Goal: Task Accomplishment & Management: Manage account settings

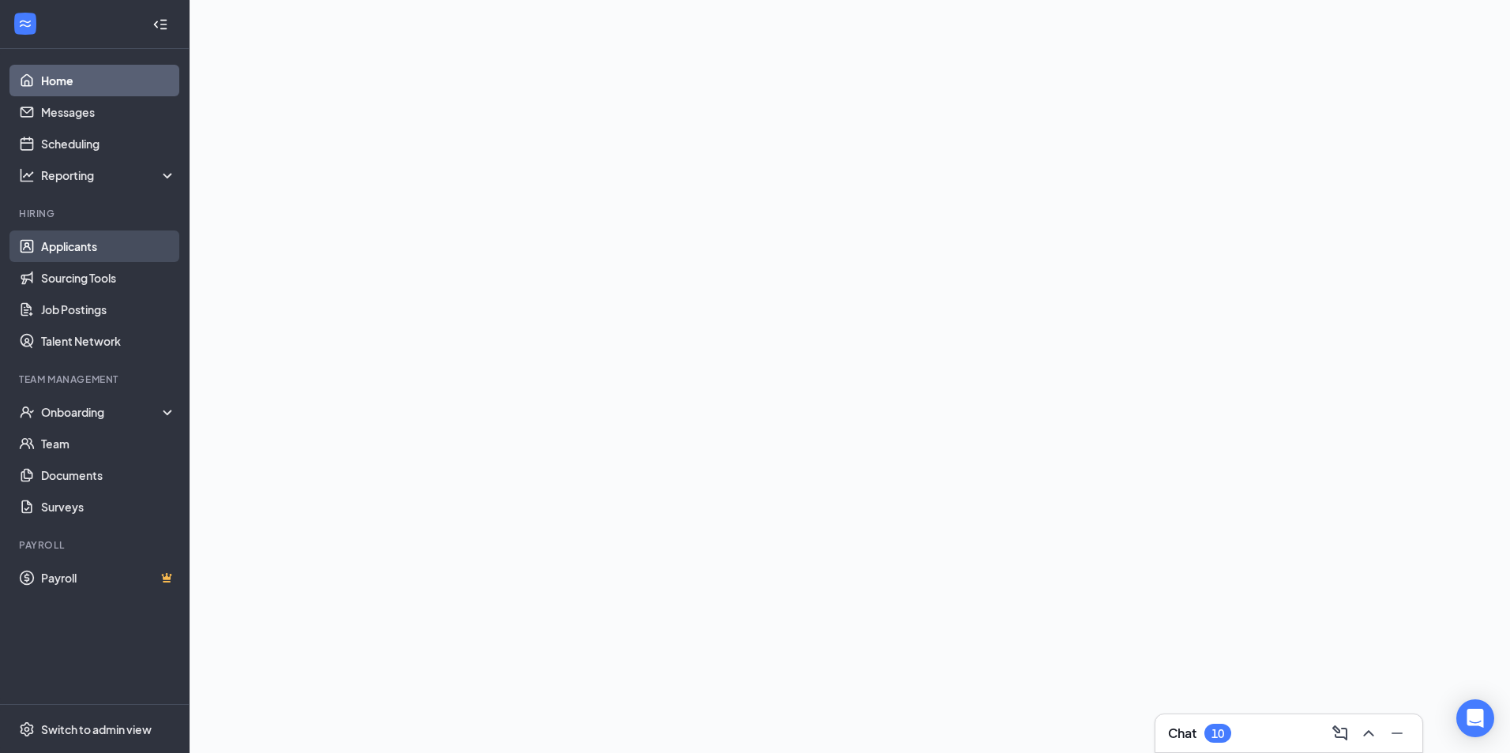
click at [88, 250] on link "Applicants" at bounding box center [108, 247] width 135 height 32
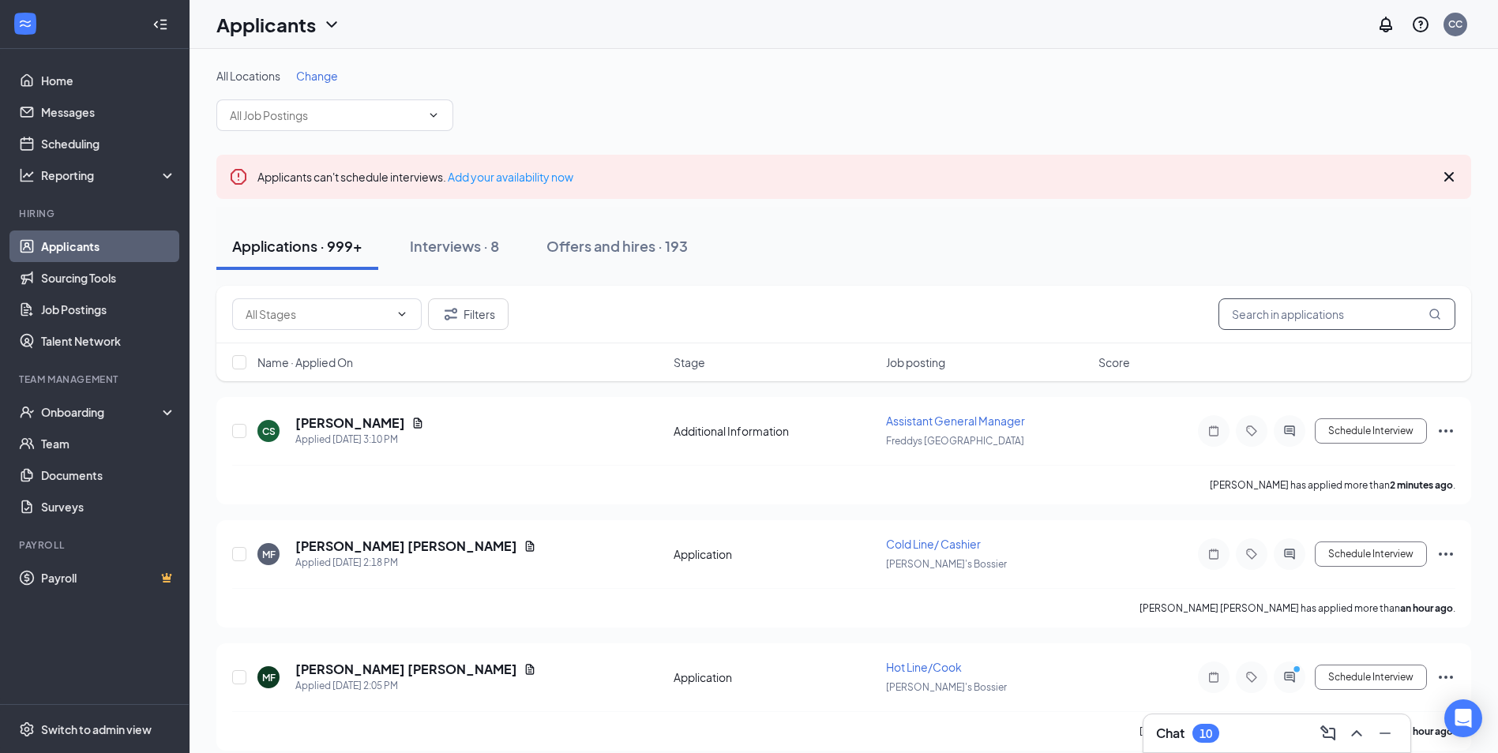
click at [1349, 322] on input "text" at bounding box center [1337, 315] width 237 height 32
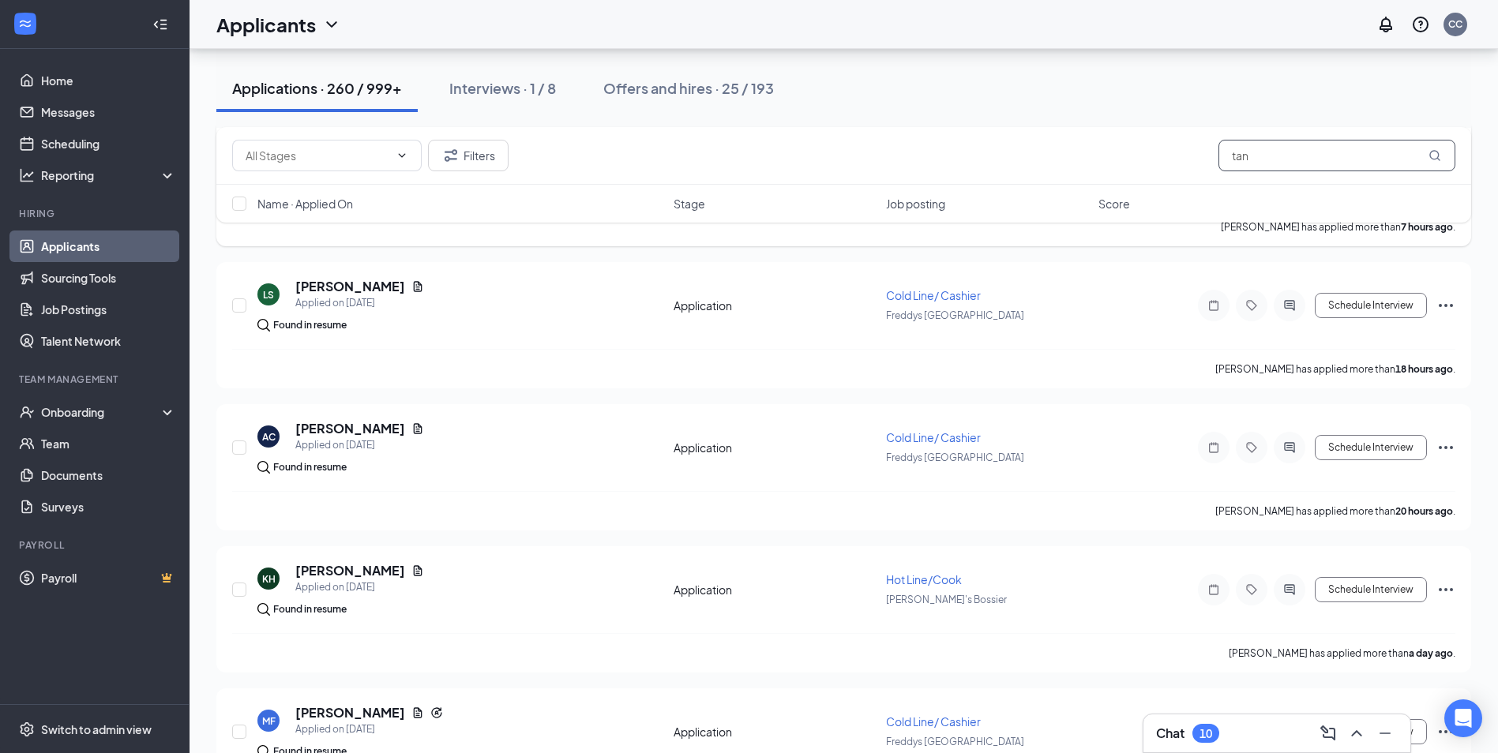
scroll to position [711, 0]
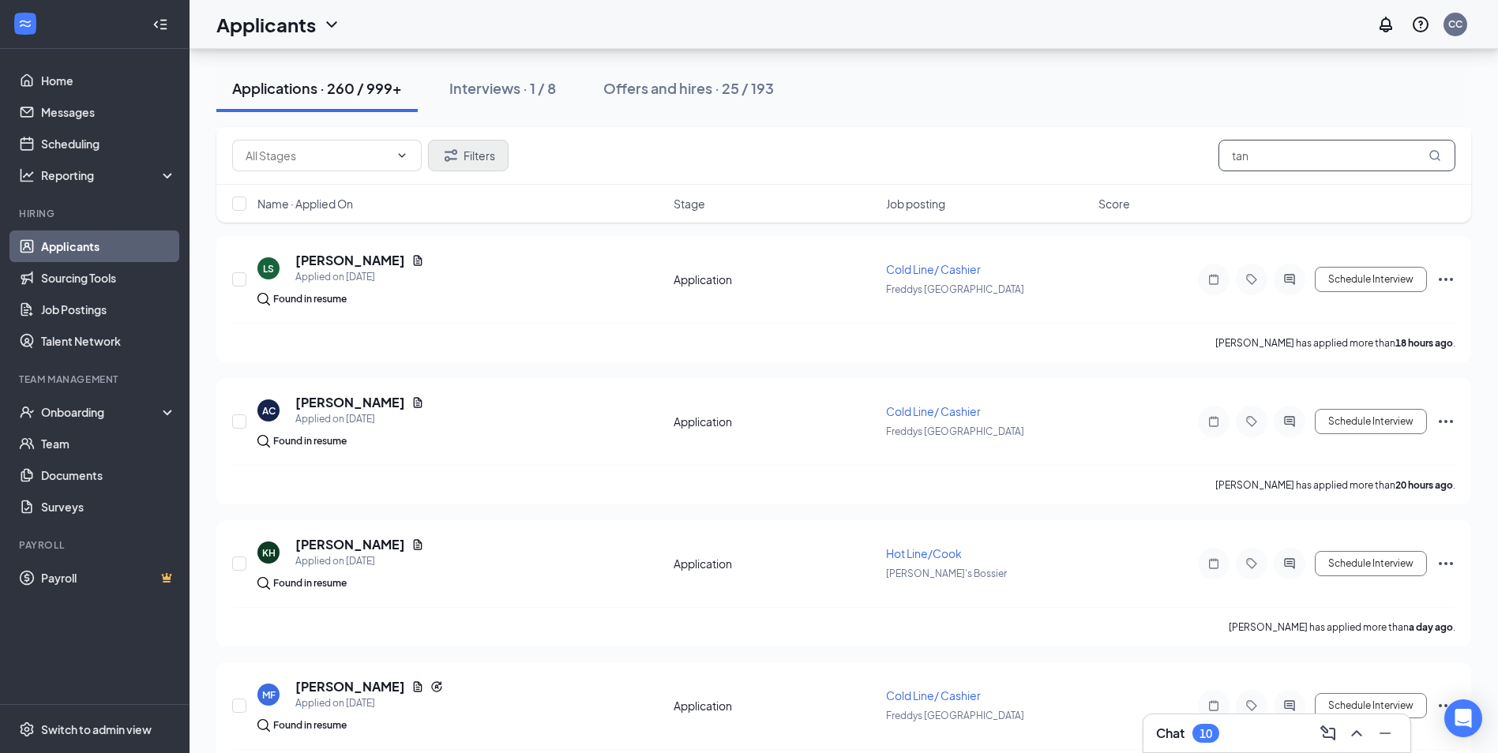
type input "tan"
click at [461, 157] on button "Filters" at bounding box center [468, 156] width 81 height 32
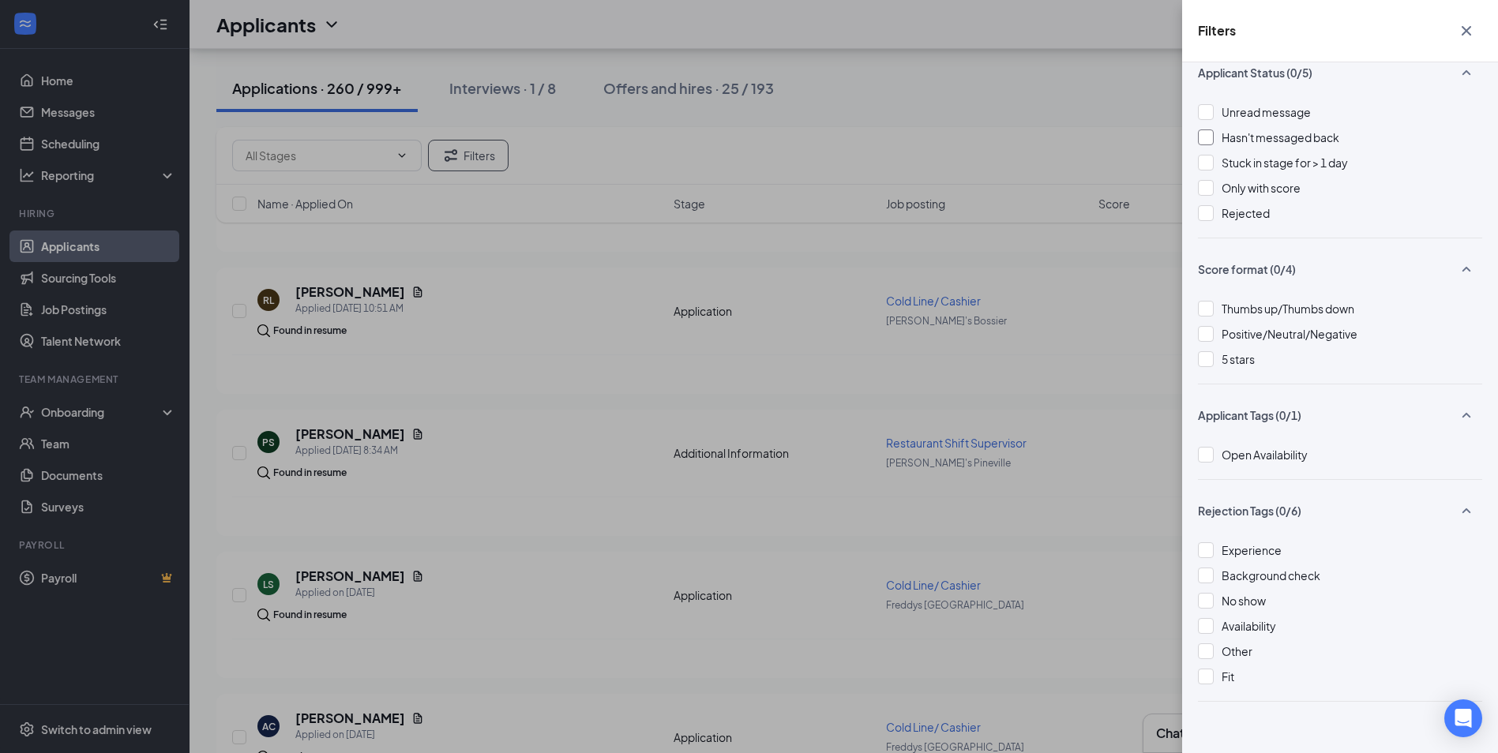
scroll to position [0, 0]
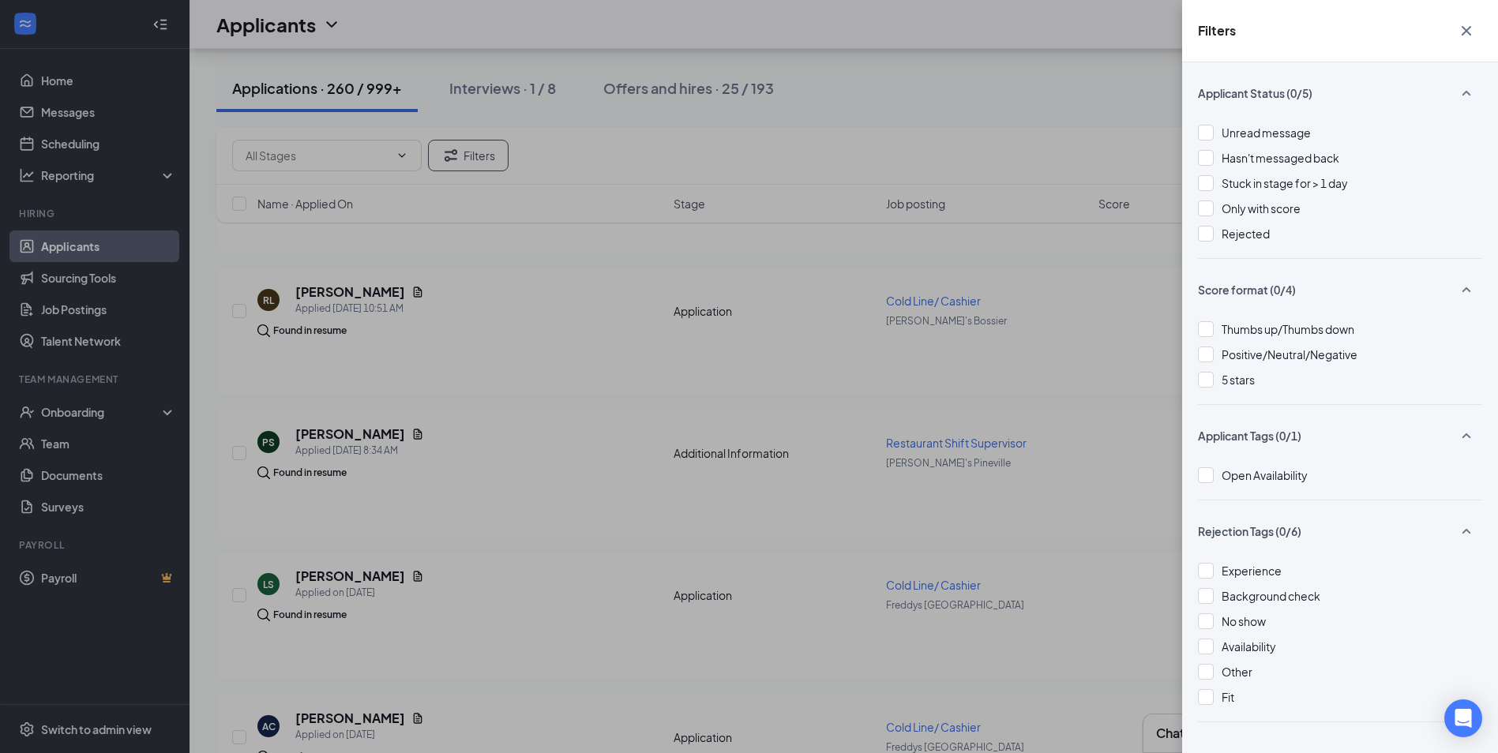
click at [1465, 39] on icon "Cross" at bounding box center [1466, 30] width 19 height 19
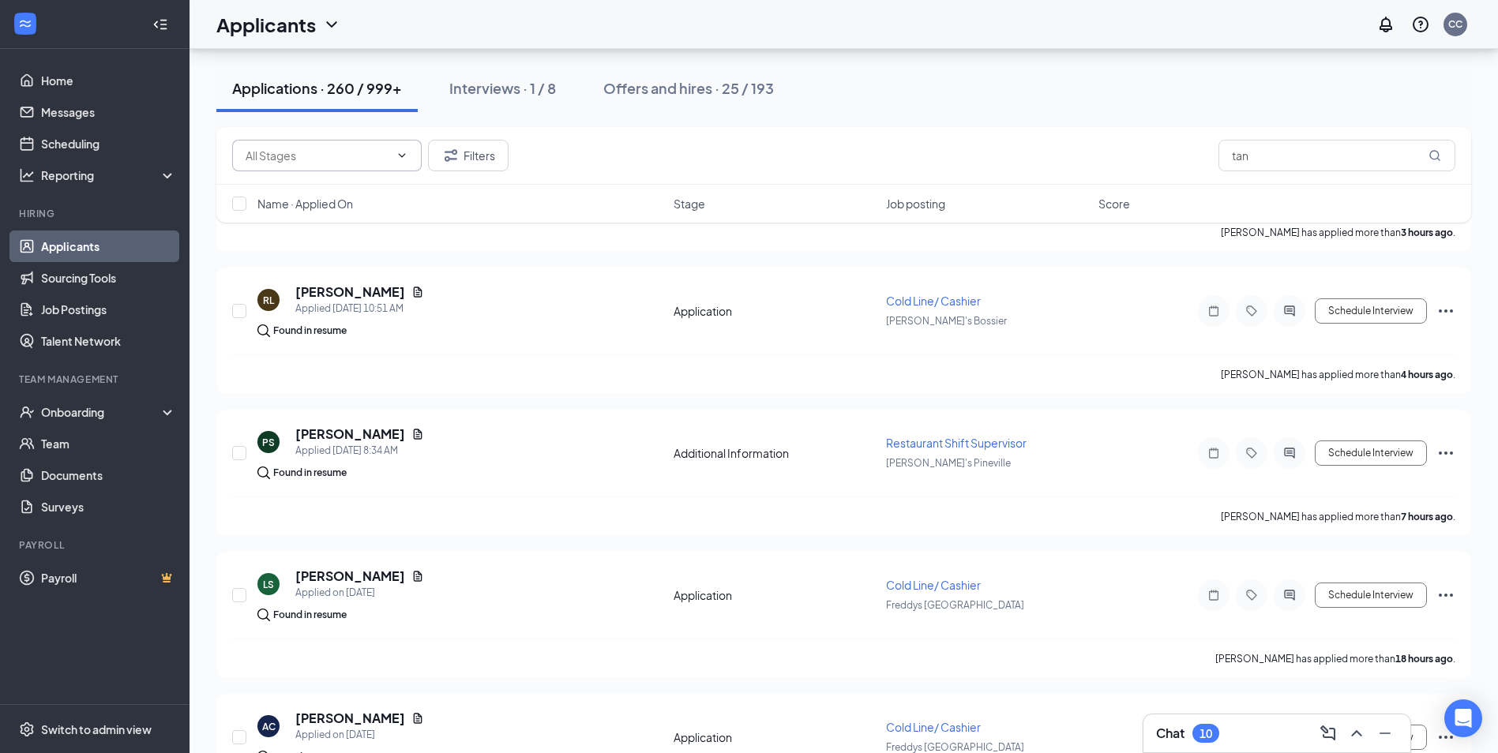
click at [382, 151] on input "text" at bounding box center [318, 155] width 144 height 17
click at [376, 216] on div "Application (1012)" at bounding box center [340, 221] width 164 height 17
type input "Application (1012)"
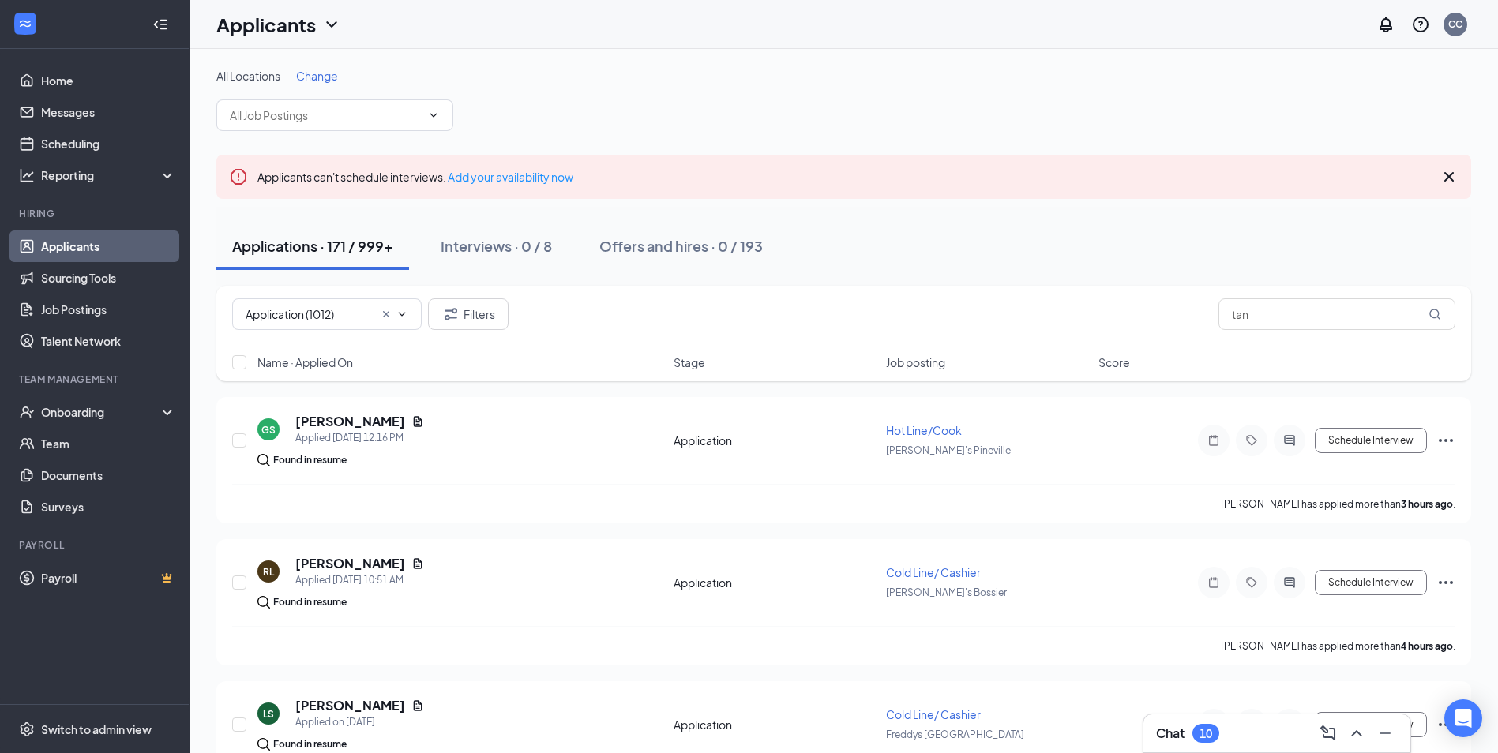
click at [309, 72] on span "Change" at bounding box center [317, 76] width 42 height 14
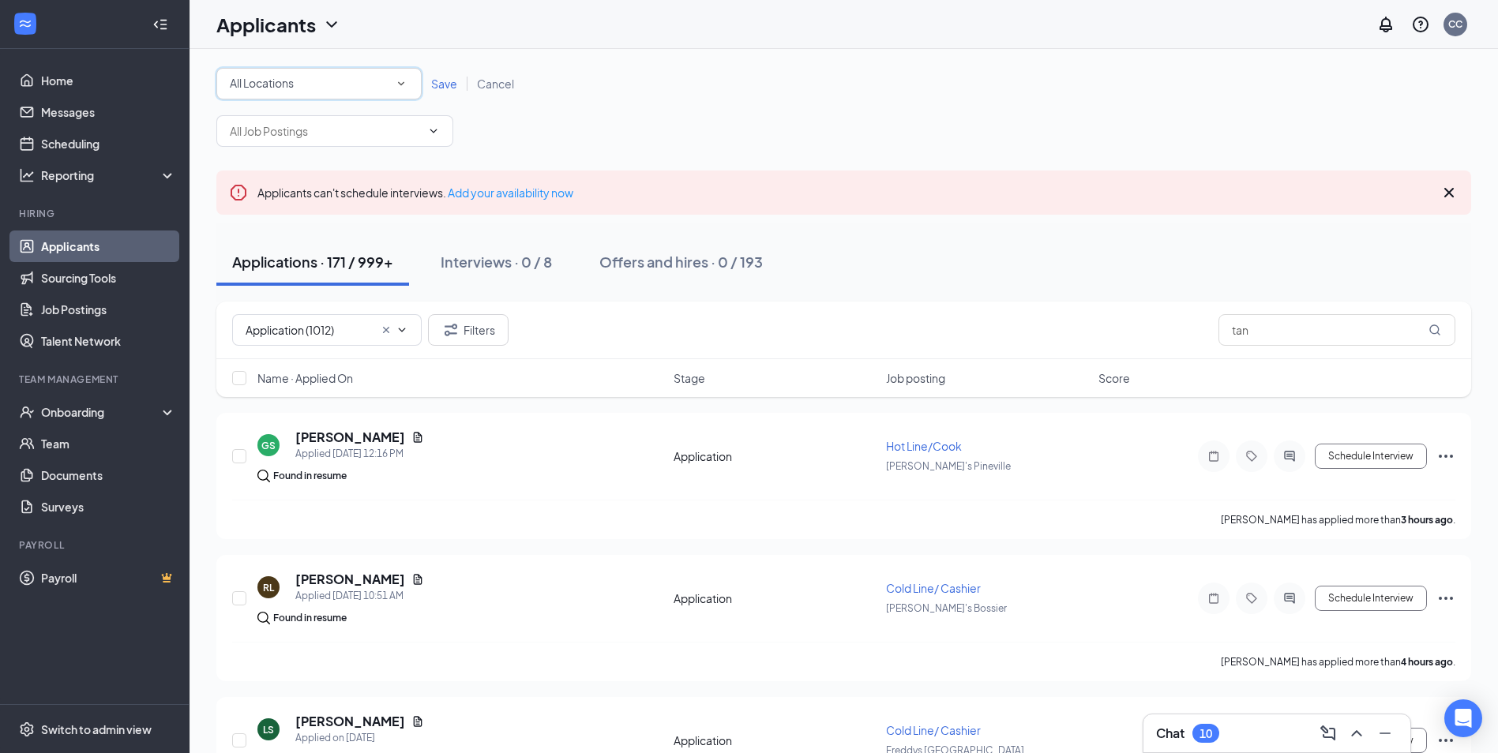
click at [395, 81] on icon "SmallChevronDown" at bounding box center [401, 84] width 14 height 14
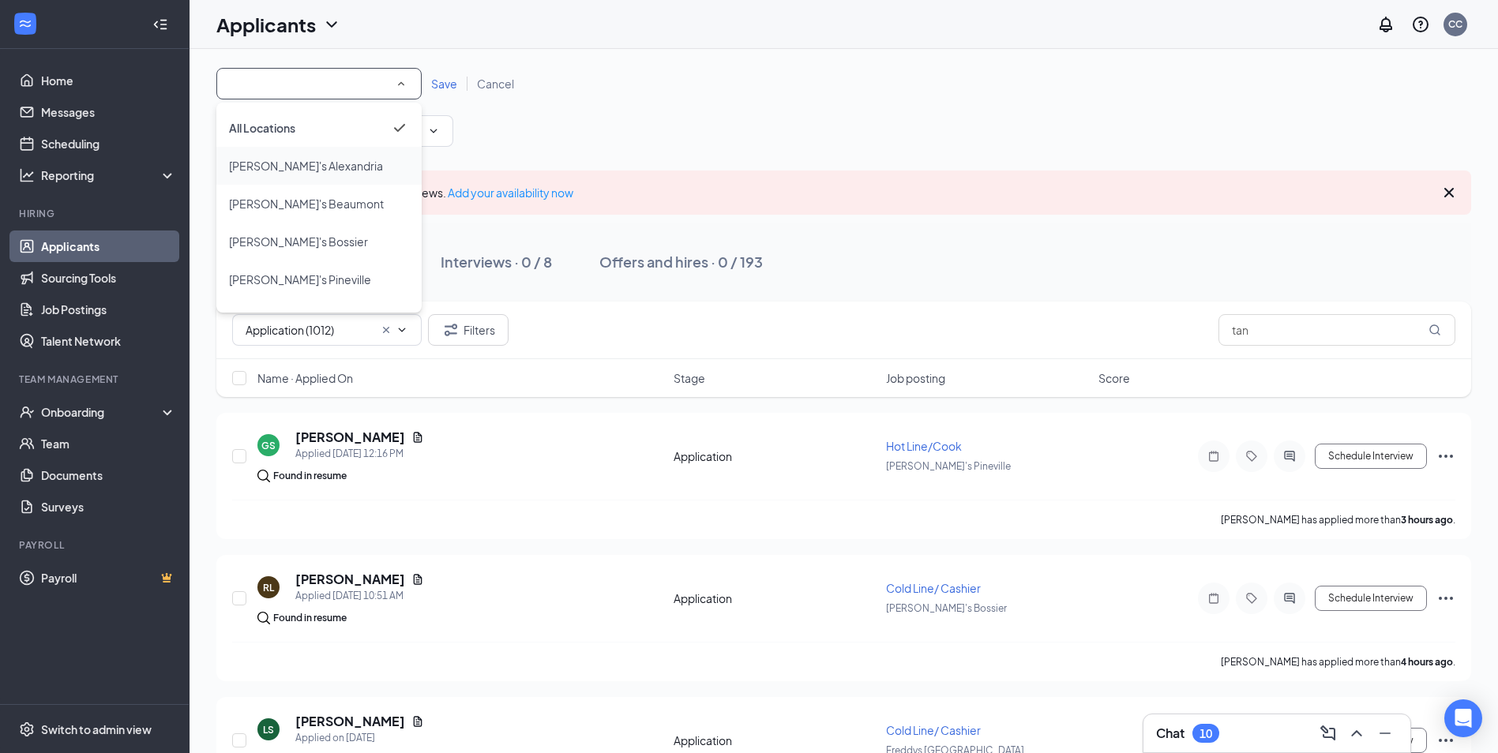
click at [319, 153] on li "[PERSON_NAME]'s Alexandria" at bounding box center [318, 166] width 205 height 38
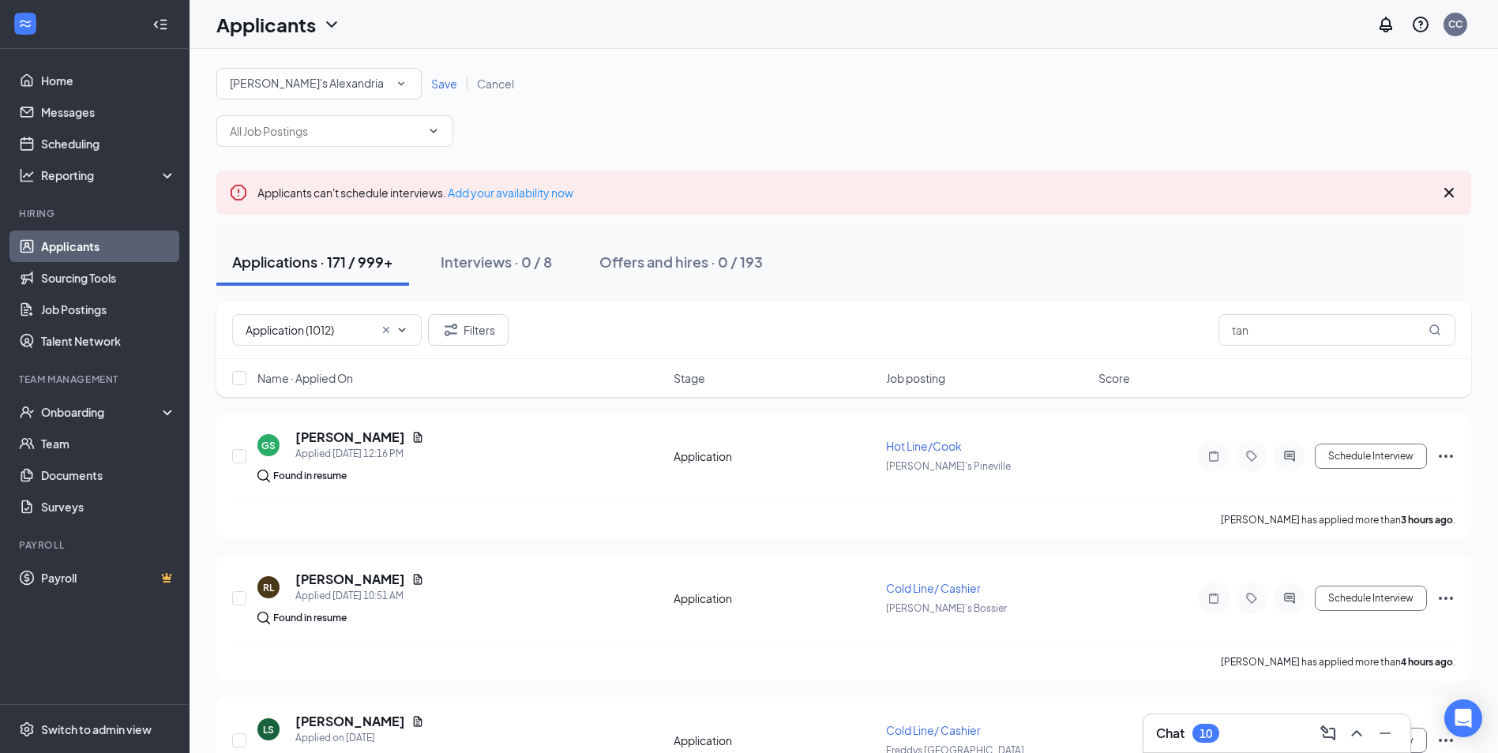
click at [438, 81] on span "Save" at bounding box center [444, 84] width 26 height 14
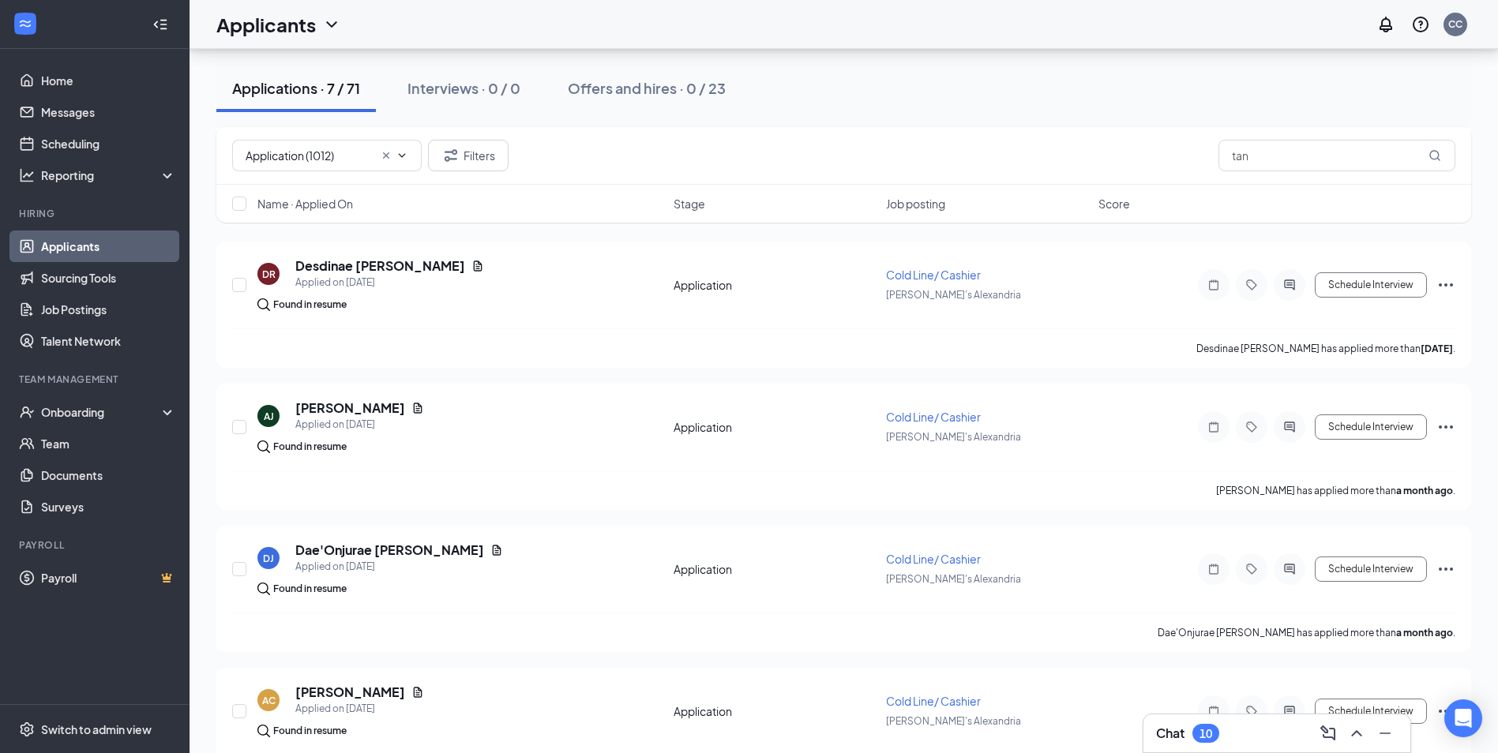
scroll to position [89, 0]
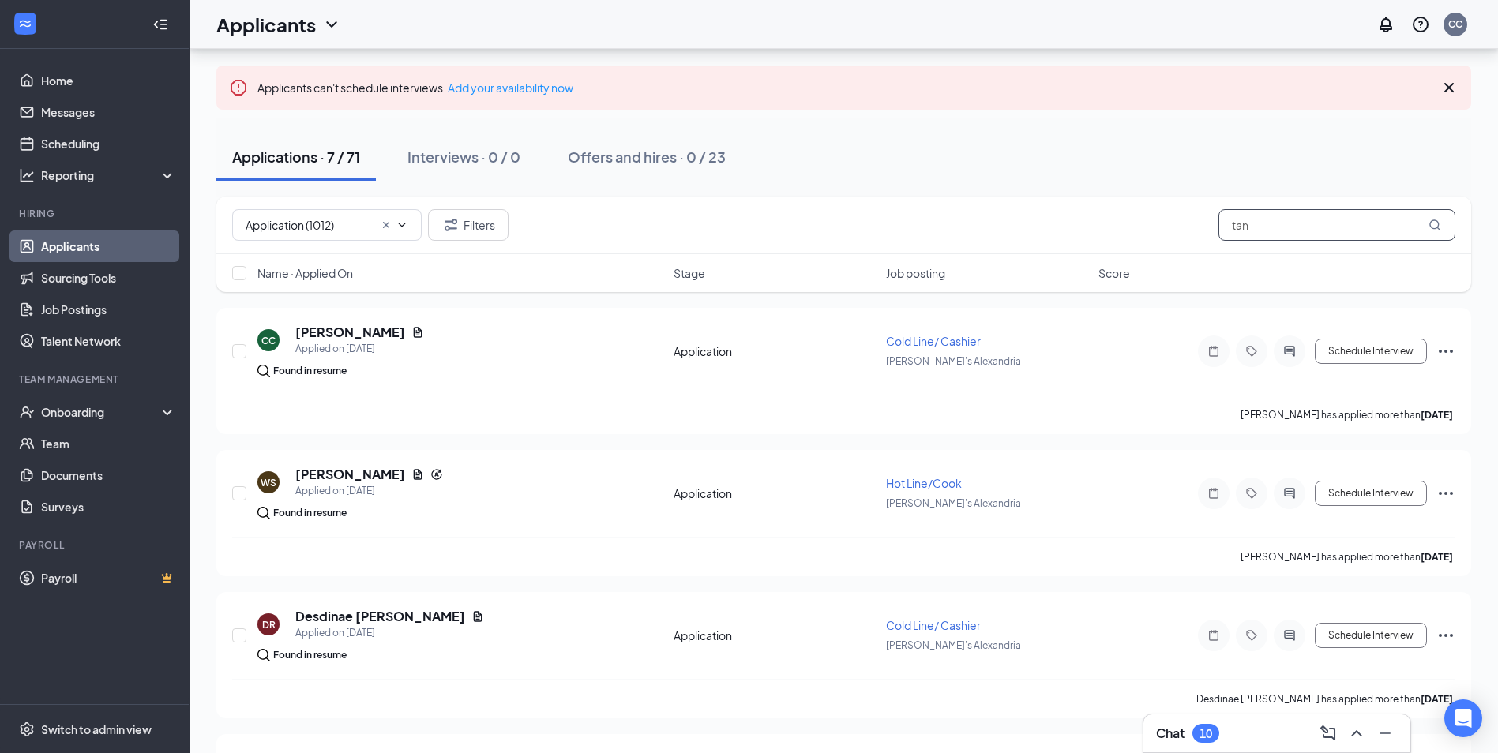
drag, startPoint x: 1295, startPoint y: 223, endPoint x: 1088, endPoint y: 252, distance: 209.0
click at [1088, 252] on div "Application (1012) No options Filters tan" at bounding box center [843, 226] width 1255 height 58
type input "\"
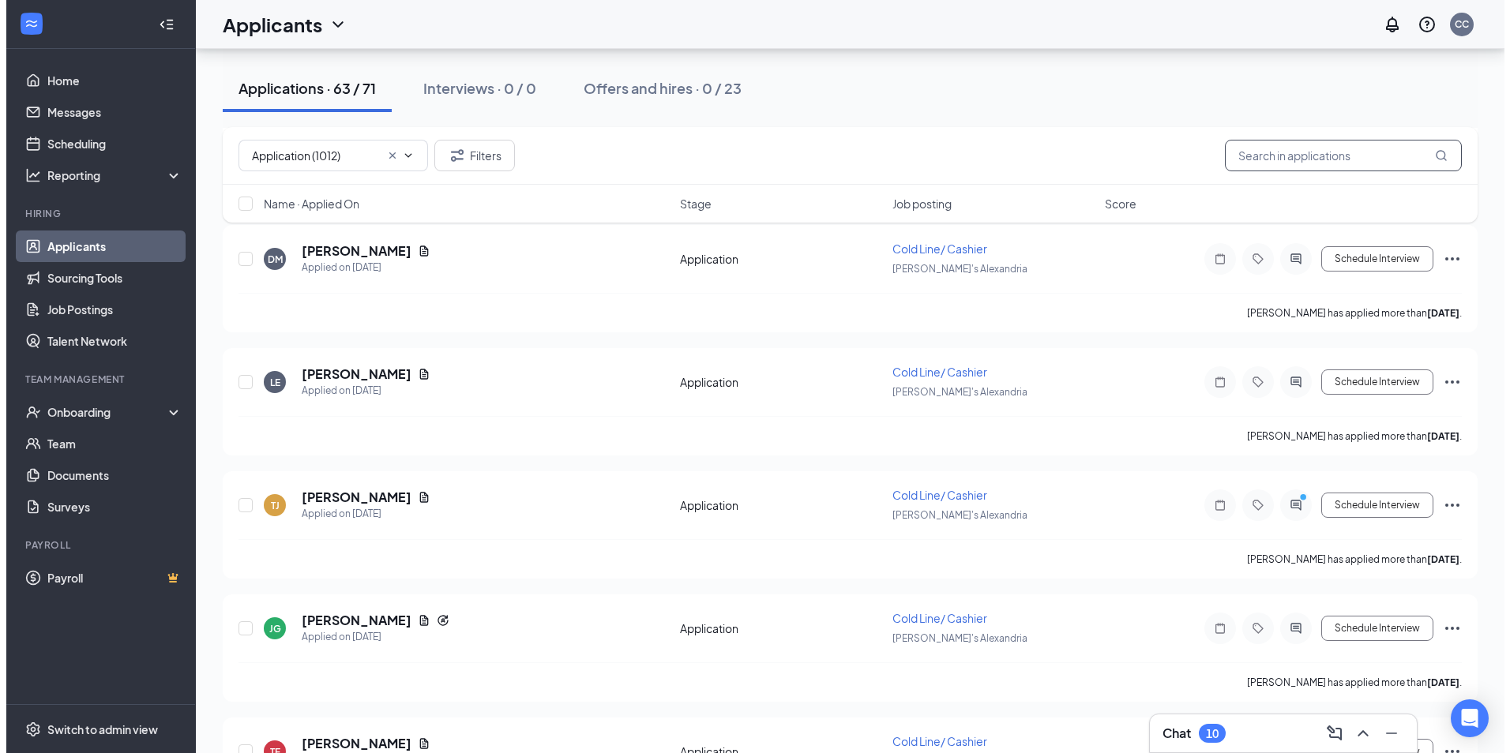
scroll to position [948, 0]
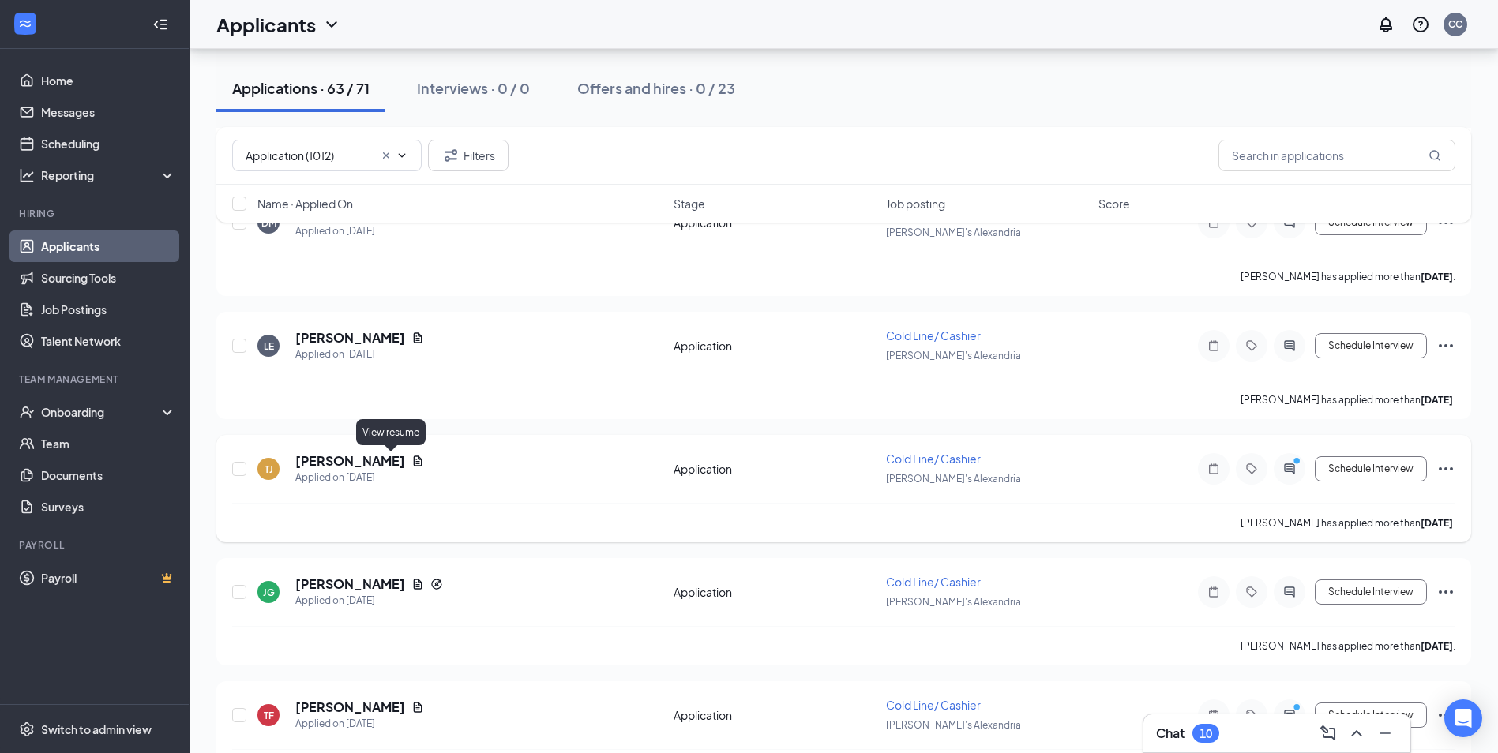
click at [414, 460] on icon "Document" at bounding box center [418, 461] width 9 height 10
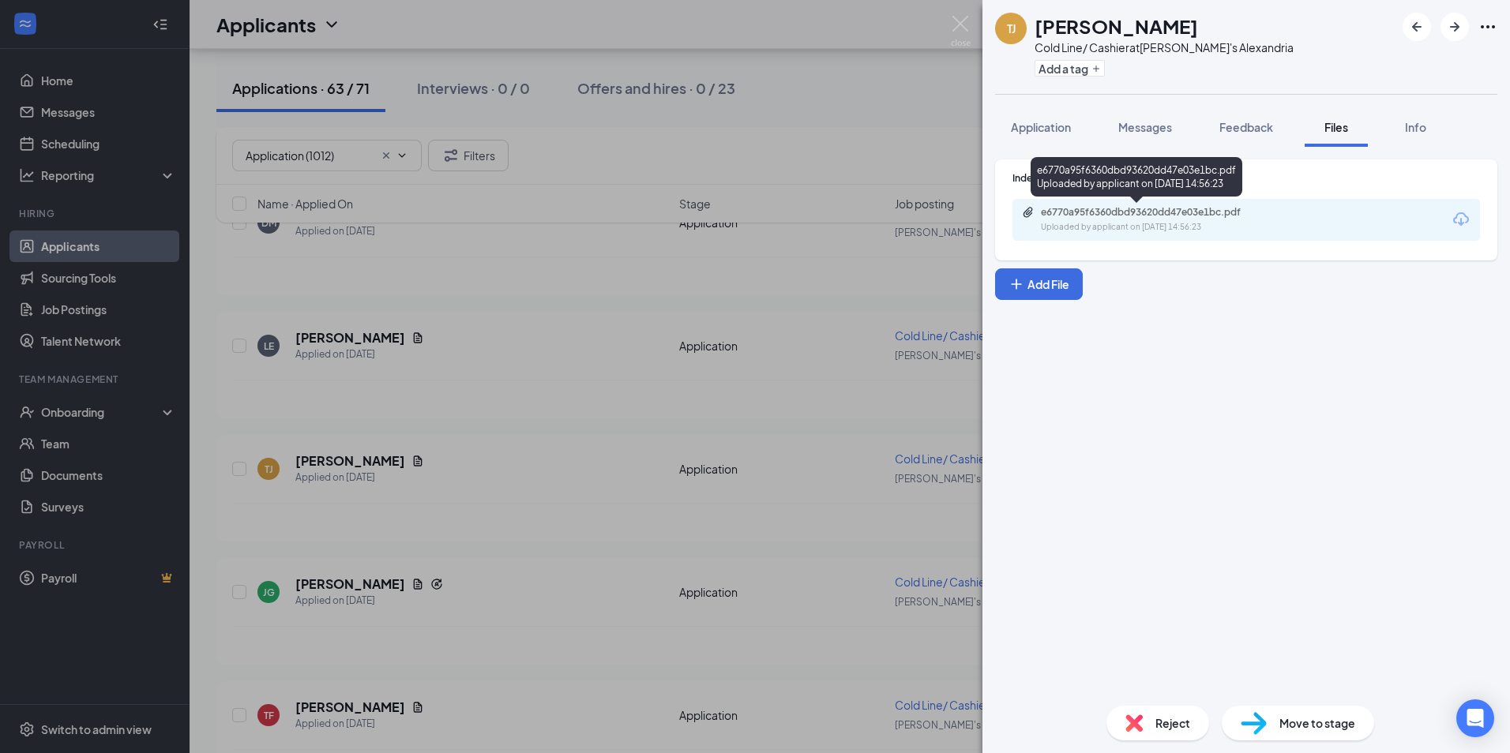
click at [1097, 214] on div "e6770a95f6360dbd93620dd47e03e1bc.pdf" at bounding box center [1151, 212] width 221 height 13
